Goal: Information Seeking & Learning: Learn about a topic

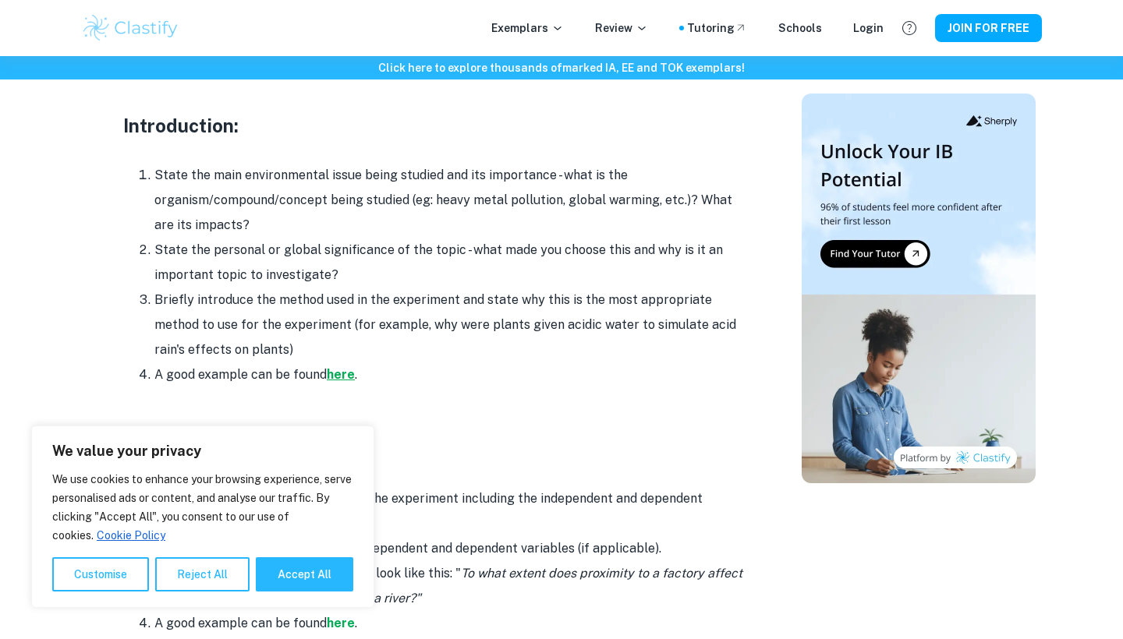
scroll to position [1041, 0]
click at [351, 367] on strong "here" at bounding box center [341, 374] width 28 height 15
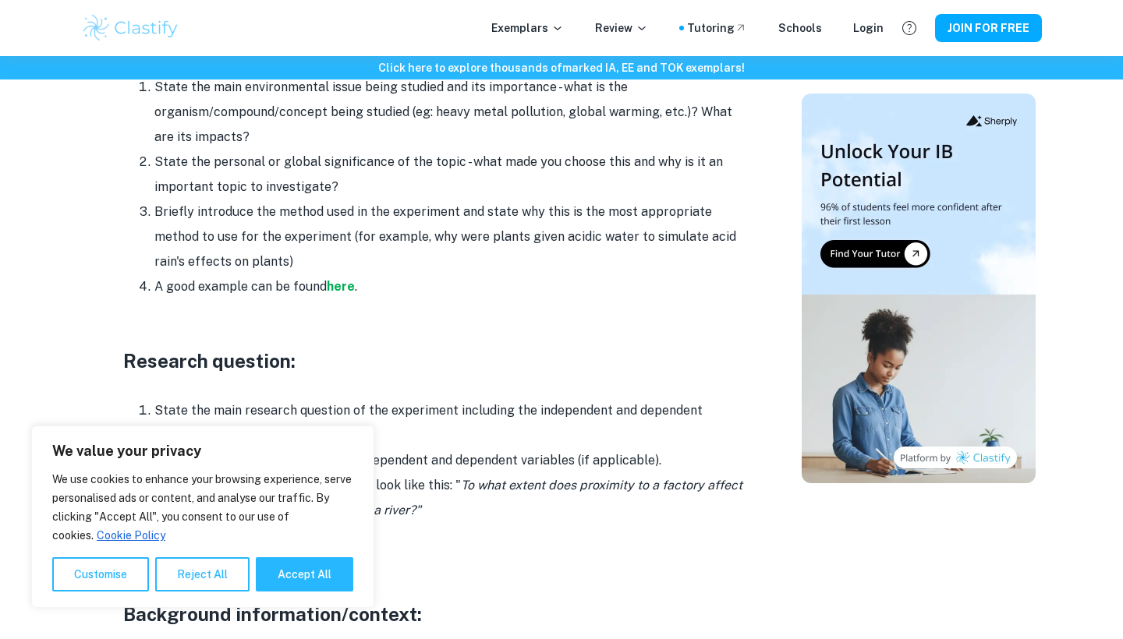
scroll to position [1128, 0]
drag, startPoint x: 370, startPoint y: 249, endPoint x: 145, endPoint y: 173, distance: 237.9
click at [145, 173] on ol "State the main environmental issue being studied and its importance - what is t…" at bounding box center [435, 188] width 624 height 225
click at [296, 232] on li "Briefly introduce the method used in the experiment and state why this is the m…" at bounding box center [450, 237] width 592 height 75
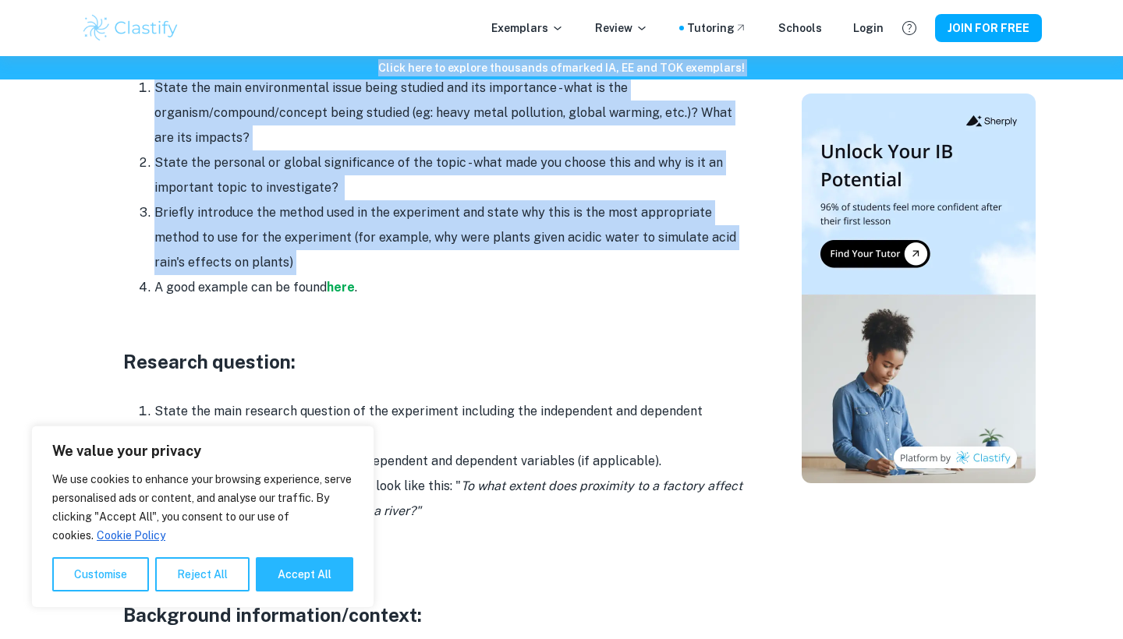
drag, startPoint x: 296, startPoint y: 231, endPoint x: 159, endPoint y: 80, distance: 204.2
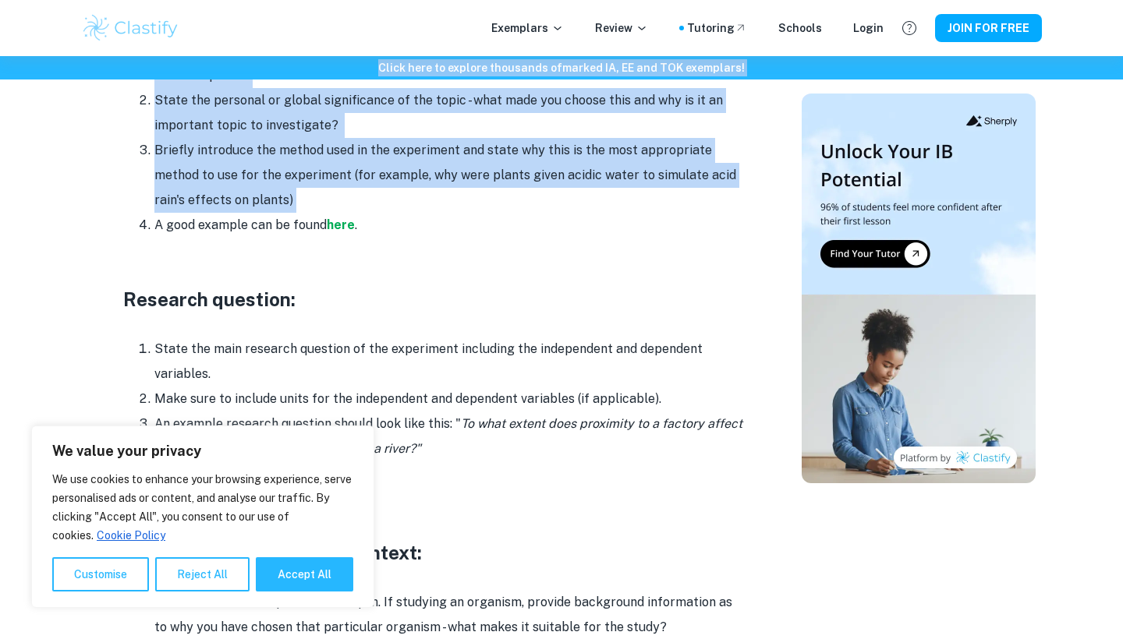
scroll to position [1236, 0]
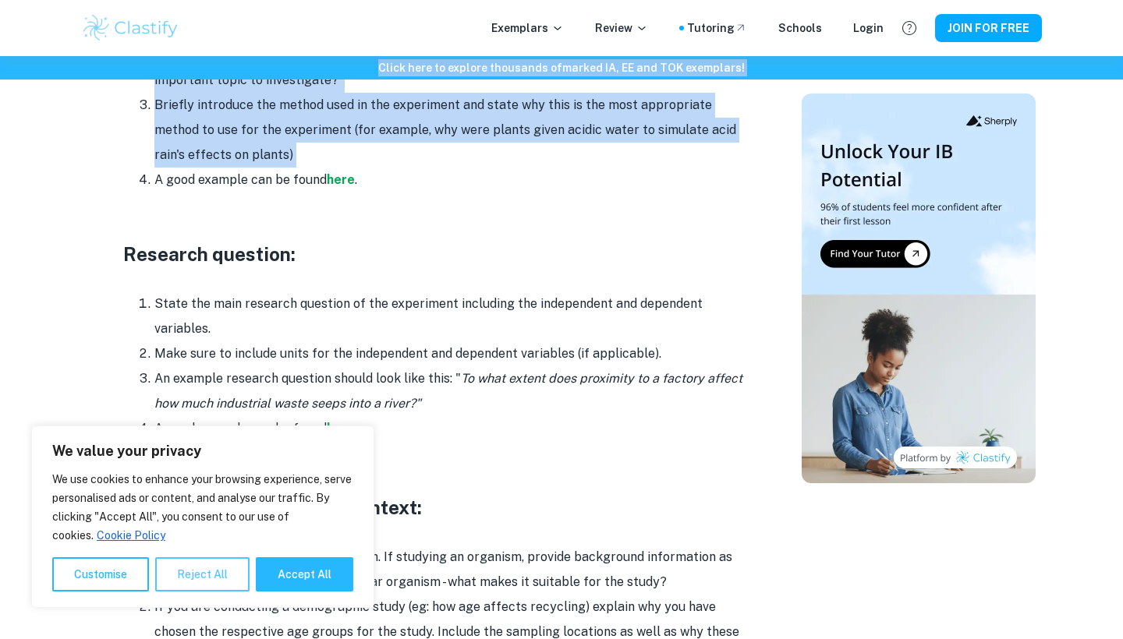
click at [205, 567] on button "Reject All" at bounding box center [202, 574] width 94 height 34
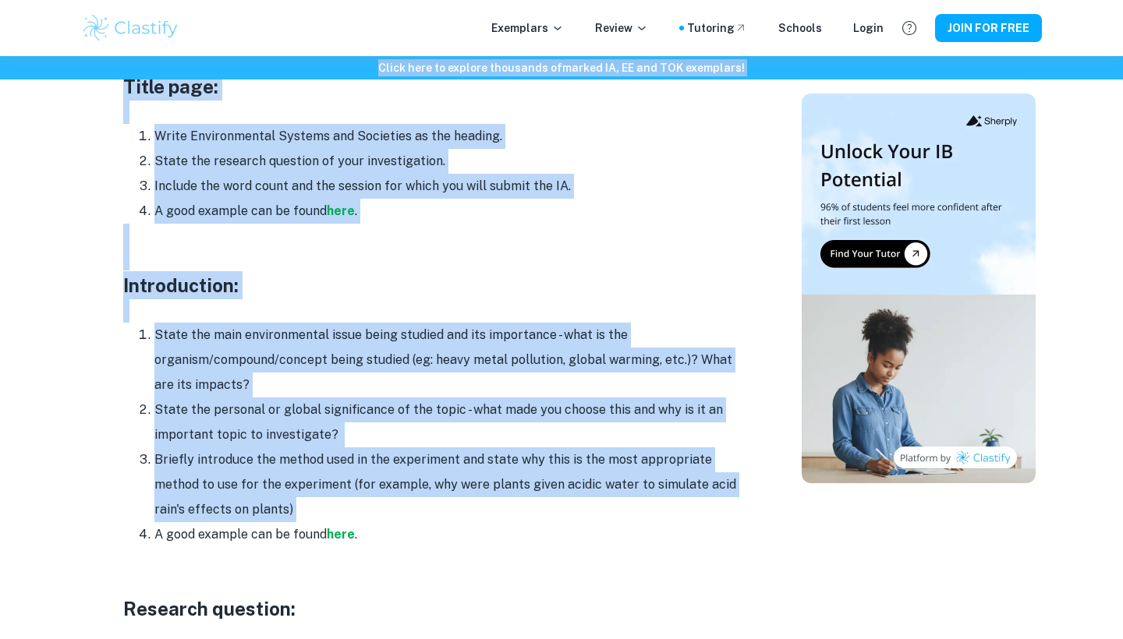
scroll to position [861, 0]
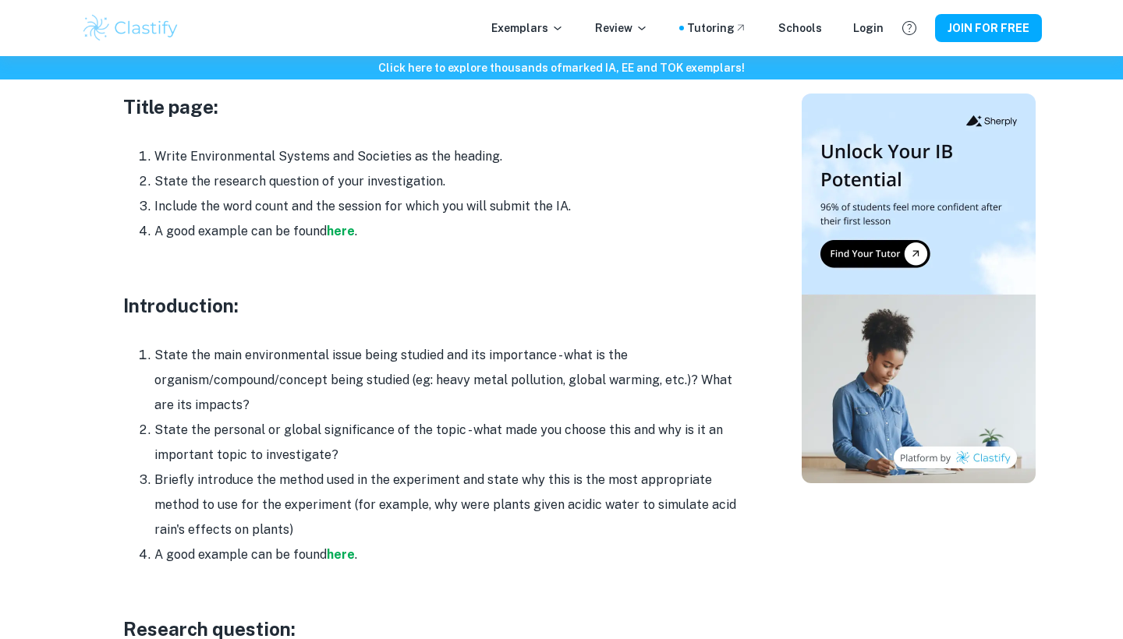
click at [331, 292] on h3 "Introduction:" at bounding box center [435, 306] width 624 height 28
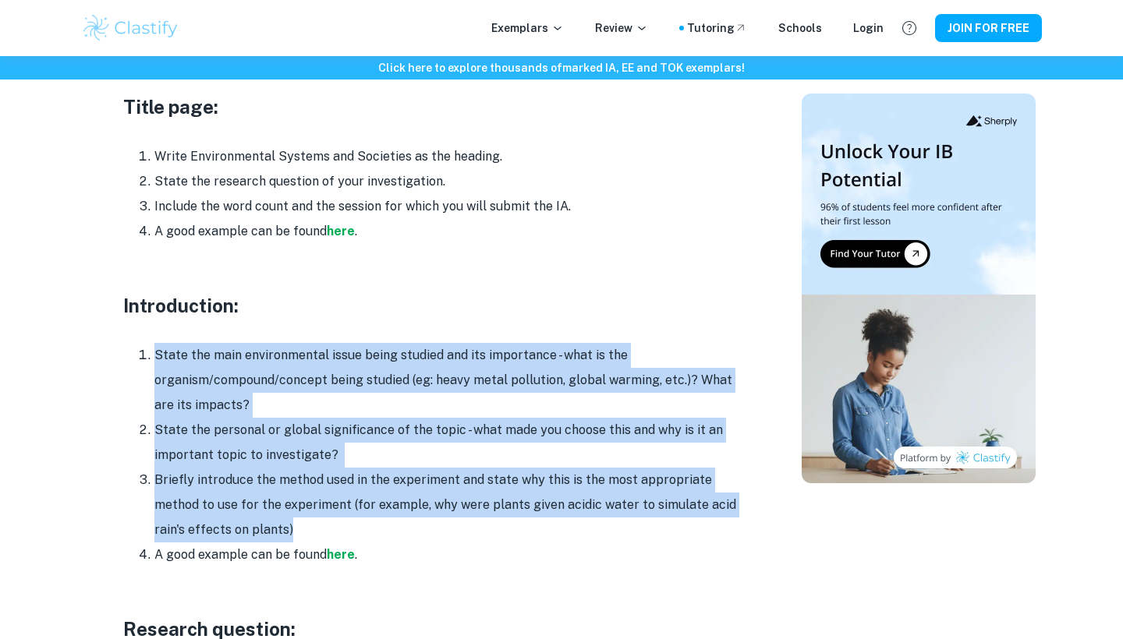
drag, startPoint x: 276, startPoint y: 502, endPoint x: 66, endPoint y: 314, distance: 281.6
copy div "State the main environmental issue being studied and its importance - what is t…"
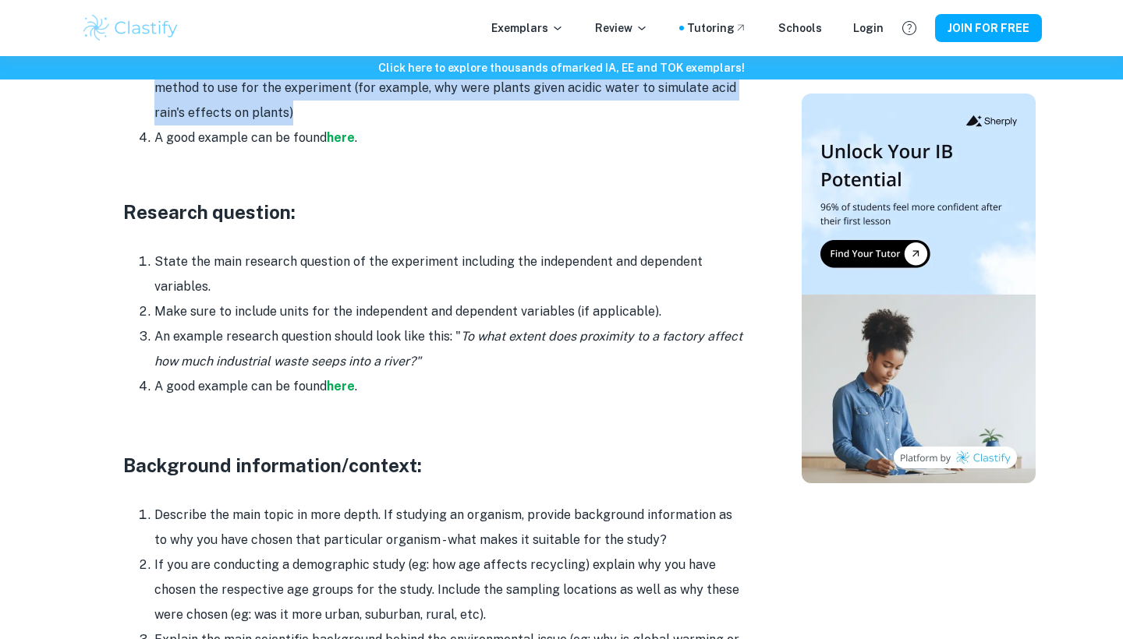
scroll to position [1279, 0]
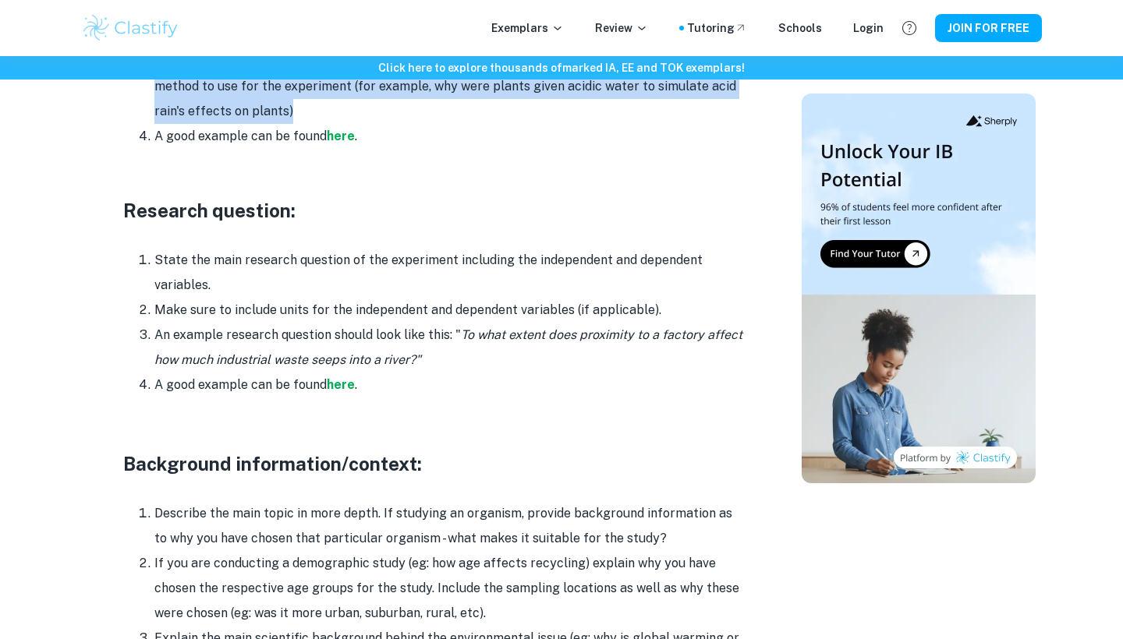
drag, startPoint x: 663, startPoint y: 288, endPoint x: 146, endPoint y: 226, distance: 520.5
click at [146, 248] on ol "State the main research question of the experiment including the independent an…" at bounding box center [435, 323] width 624 height 150
copy ol "State the main research question of the experiment including the independent an…"
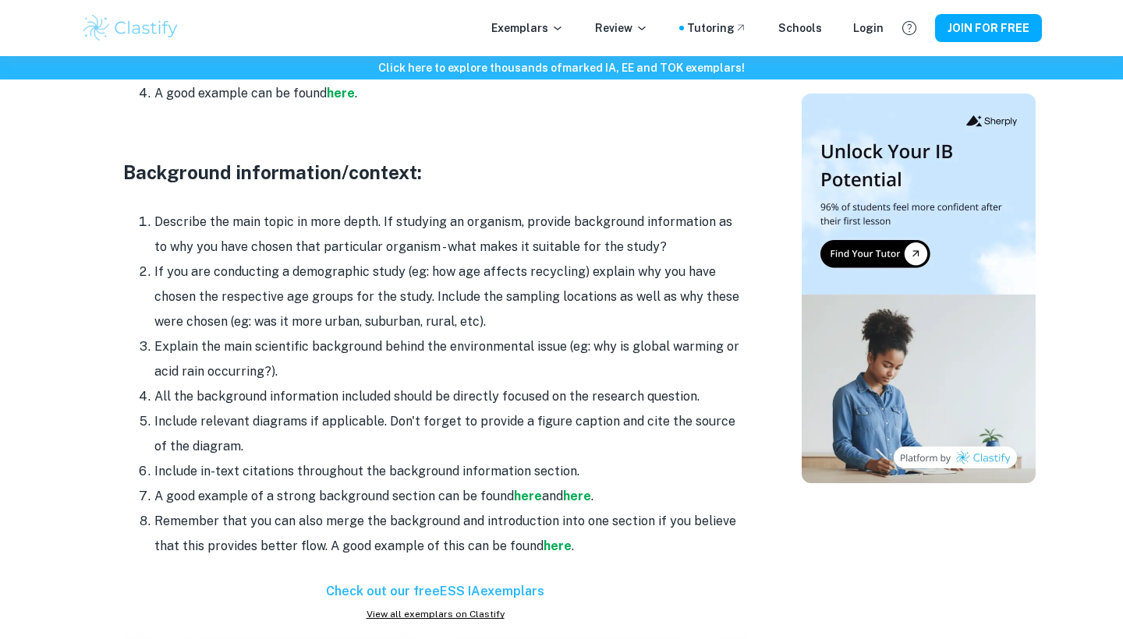
scroll to position [1570, 0]
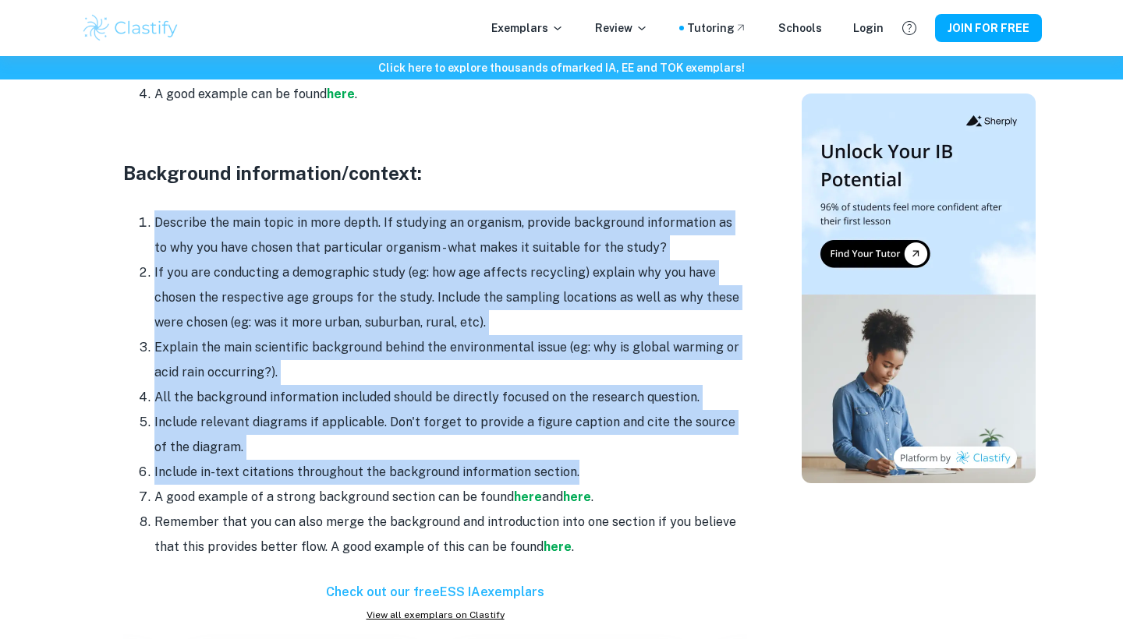
drag, startPoint x: 585, startPoint y: 447, endPoint x: 37, endPoint y: 189, distance: 605.1
copy ol "Describe the main topic in more depth. If studying an organism, provide backgro…"
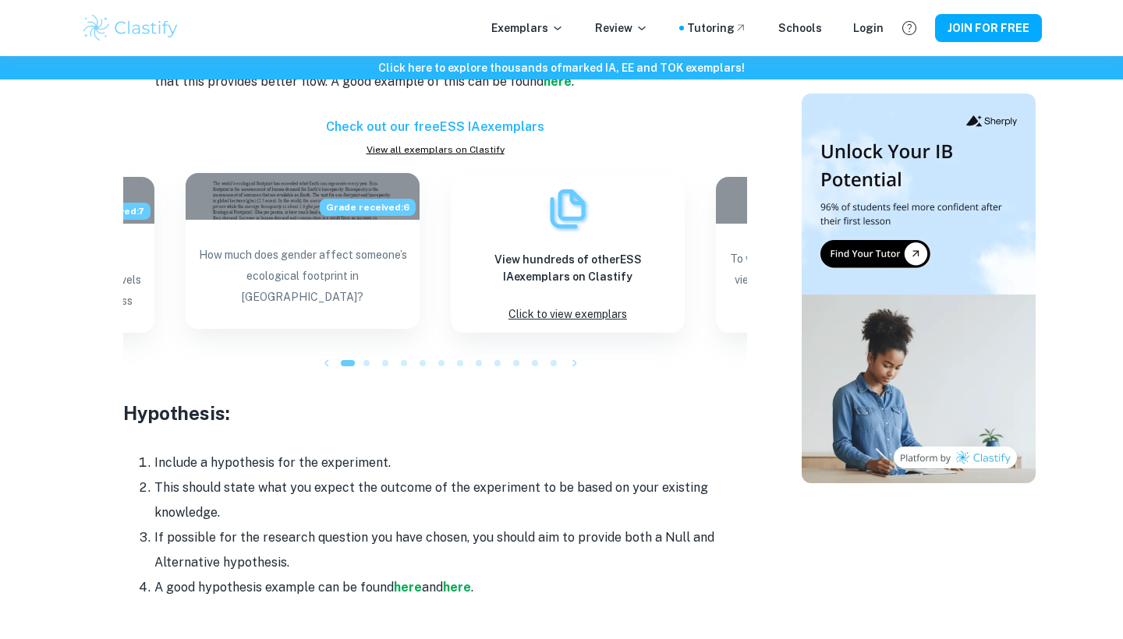
scroll to position [2182, 0]
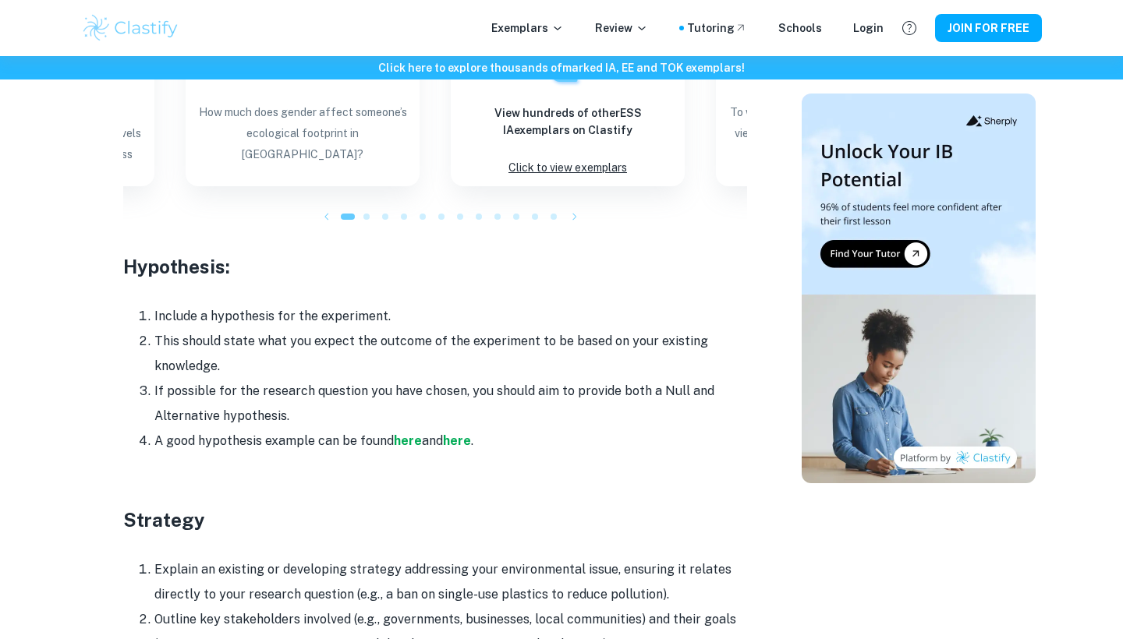
drag, startPoint x: 152, startPoint y: 286, endPoint x: 419, endPoint y: 375, distance: 281.8
click at [419, 375] on ol "Include a hypothesis for the experiment. This should state what you expect the …" at bounding box center [435, 379] width 624 height 150
copy ol "Include a hypothesis for the experiment. This should state what you expect the …"
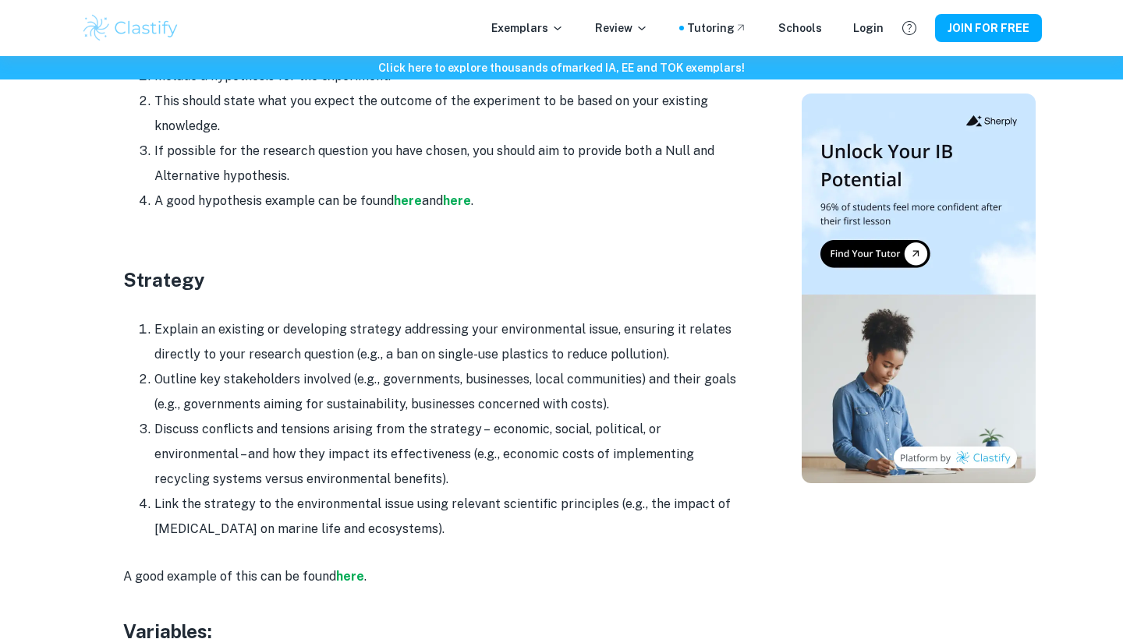
scroll to position [2505, 0]
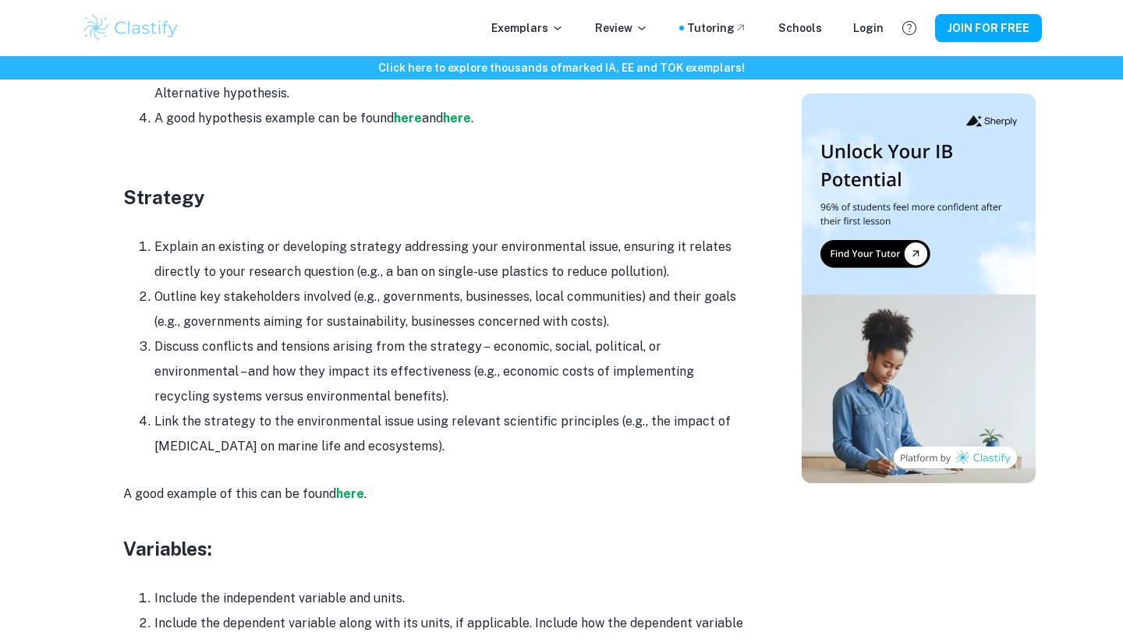
drag, startPoint x: 448, startPoint y: 419, endPoint x: 108, endPoint y: 199, distance: 404.8
click at [108, 199] on div "ESS IA Format and Structure [2026 updated] By Roxanne • January 12, 2024 Get fe…" at bounding box center [434, 204] width 695 height 5140
copy div "Explain an existing or developing strategy addressing your environmental issue,…"
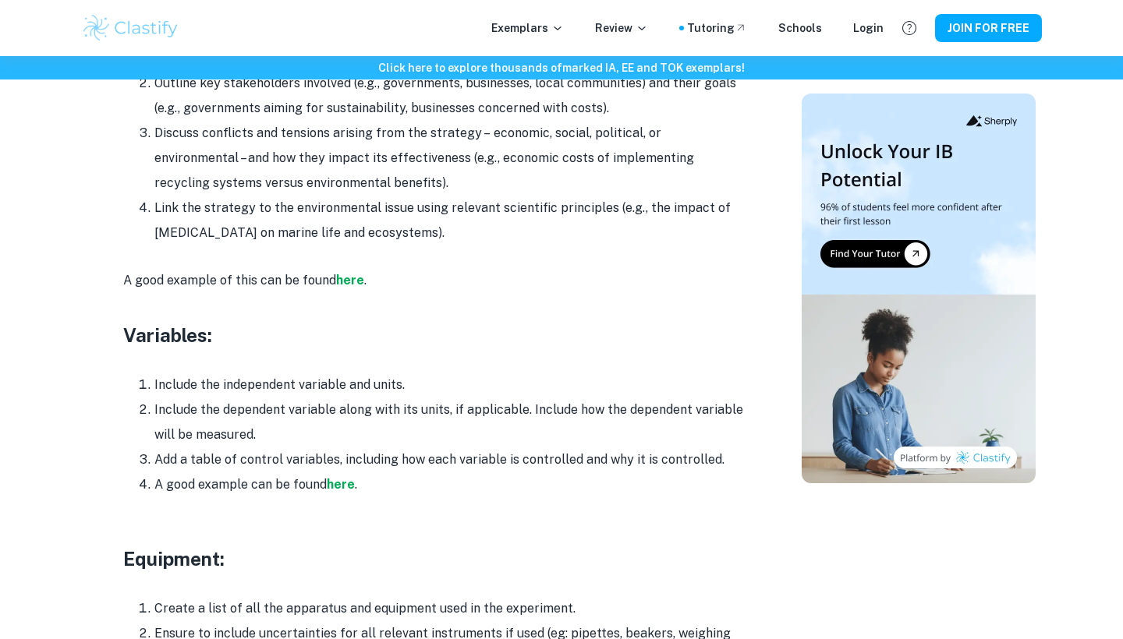
scroll to position [2849, 0]
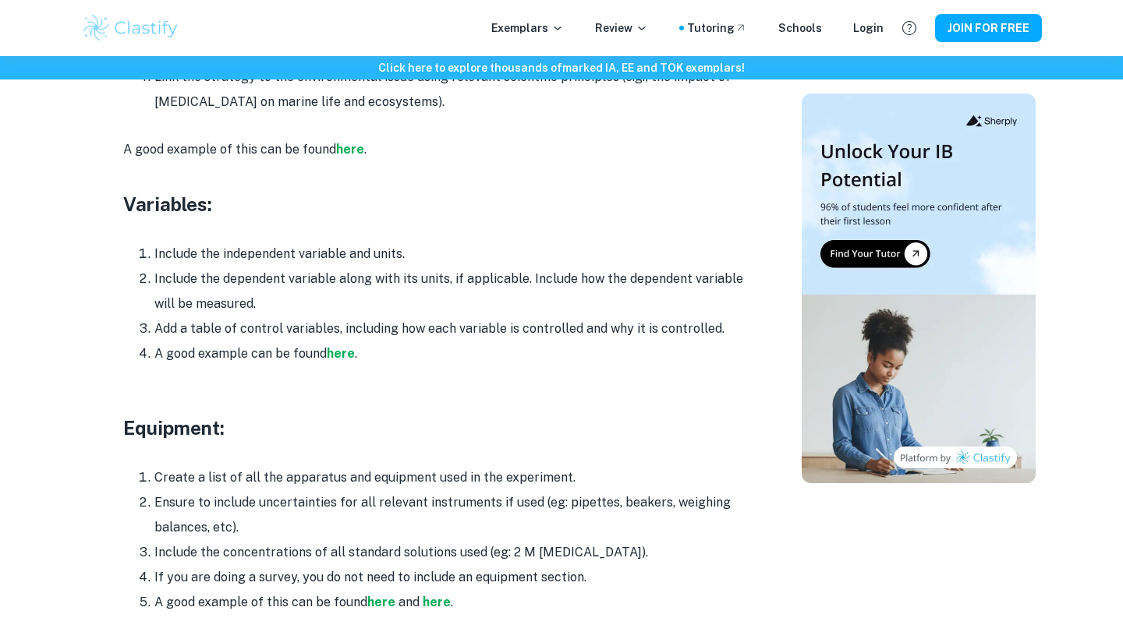
drag, startPoint x: 734, startPoint y: 299, endPoint x: 94, endPoint y: 207, distance: 646.5
copy div "Include the independent variable and units. Include the dependent variable alon…"
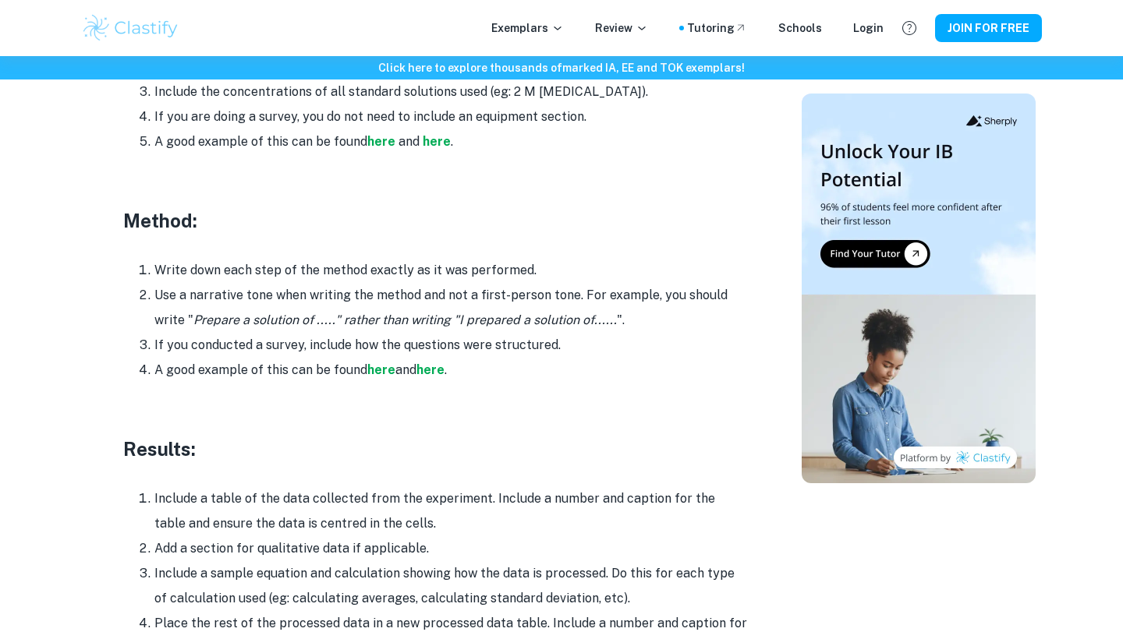
scroll to position [3298, 0]
